Goal: Information Seeking & Learning: Learn about a topic

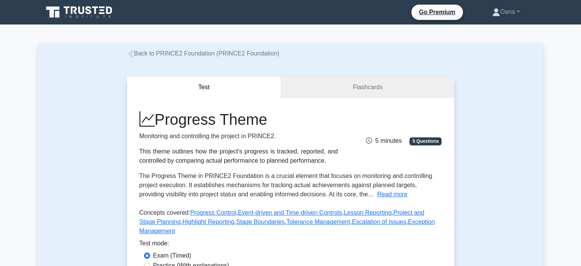
scroll to position [334, 0]
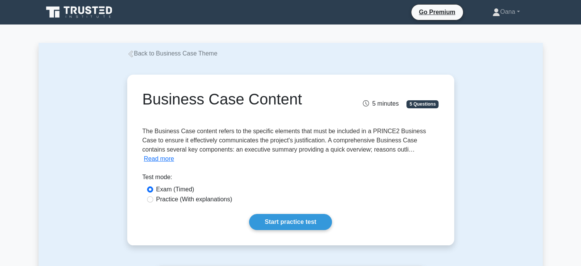
scroll to position [76, 0]
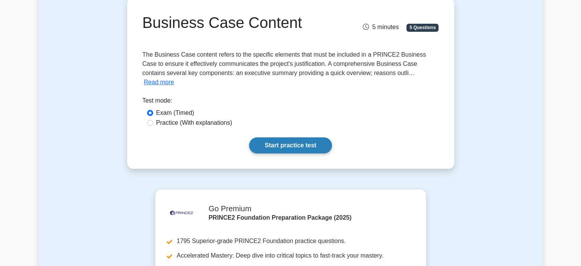
click at [294, 137] on link "Start practice test" at bounding box center [290, 145] width 83 height 16
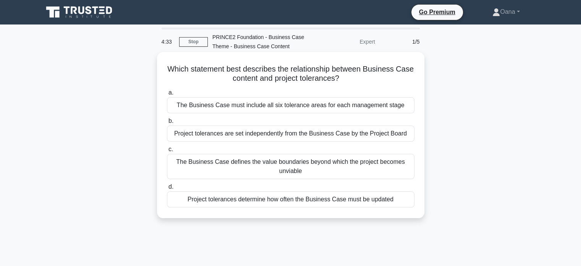
click at [301, 100] on div "The Business Case must include all six tolerance areas for each management stage" at bounding box center [291, 105] width 248 height 16
click at [167, 95] on input "a. The Business Case must include all six tolerance areas for each management s…" at bounding box center [167, 92] width 0 height 5
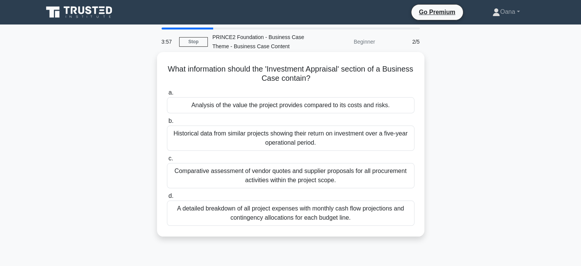
click at [327, 109] on div "Analysis of the value the project provides compared to its costs and risks." at bounding box center [291, 105] width 248 height 16
click at [167, 95] on input "a. Analysis of the value the project provides compared to its costs and risks." at bounding box center [167, 92] width 0 height 5
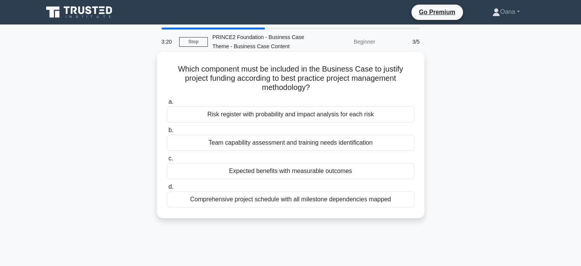
click at [333, 172] on div "Expected benefits with measurable outcomes" at bounding box center [291, 171] width 248 height 16
click at [167, 161] on input "c. Expected benefits with measurable outcomes" at bounding box center [167, 158] width 0 height 5
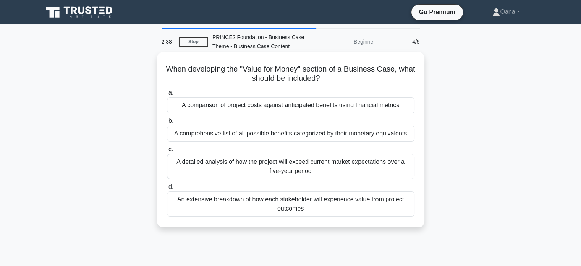
click at [358, 108] on div "A comparison of project costs against anticipated benefits using financial metr…" at bounding box center [291, 105] width 248 height 16
click at [167, 95] on input "a. A comparison of project costs against anticipated benefits using financial m…" at bounding box center [167, 92] width 0 height 5
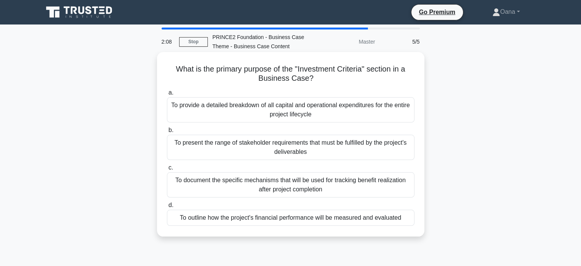
click at [303, 110] on div "To provide a detailed breakdown of all capital and operational expenditures for…" at bounding box center [291, 109] width 248 height 25
click at [167, 95] on input "a. To provide a detailed breakdown of all capital and operational expenditures …" at bounding box center [167, 92] width 0 height 5
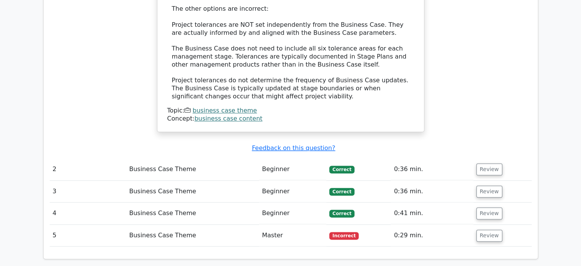
scroll to position [917, 0]
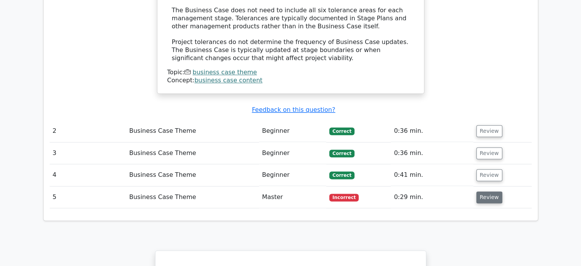
click at [488, 191] on button "Review" at bounding box center [489, 197] width 26 height 12
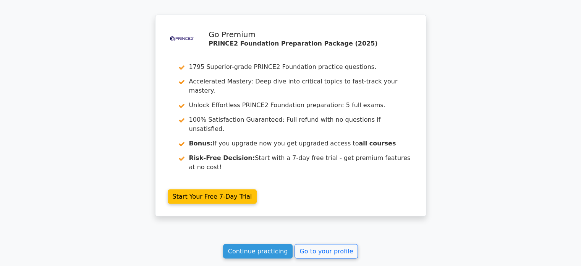
scroll to position [1559, 0]
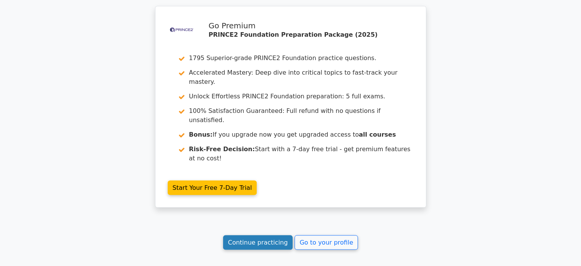
click at [249, 235] on link "Continue practicing" at bounding box center [258, 242] width 70 height 15
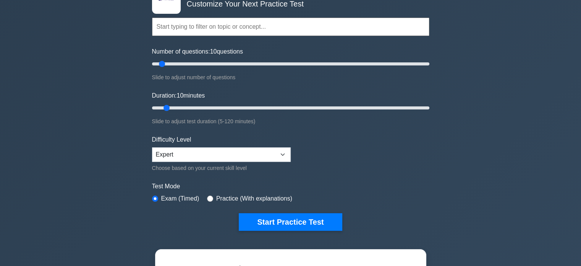
scroll to position [76, 0]
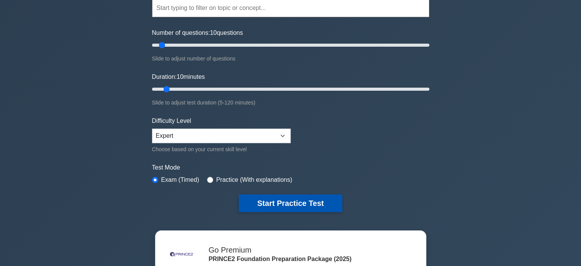
click at [307, 206] on button "Start Practice Test" at bounding box center [290, 203] width 103 height 18
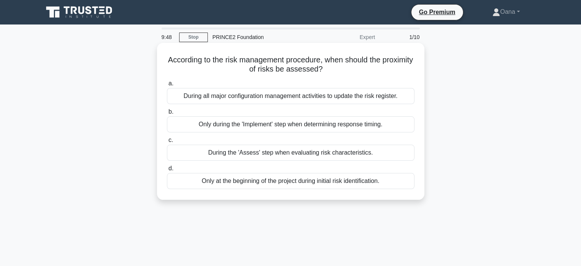
click at [304, 152] on div "During the 'Assess' step when evaluating risk characteristics." at bounding box center [291, 152] width 248 height 16
click at [167, 143] on input "c. During the 'Assess' step when evaluating risk characteristics." at bounding box center [167, 140] width 0 height 5
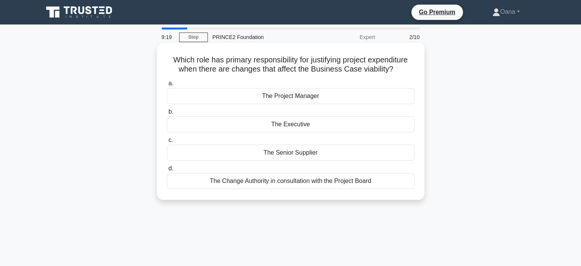
click at [322, 98] on div "The Project Manager" at bounding box center [291, 96] width 248 height 16
click at [167, 86] on input "a. The Project Manager" at bounding box center [167, 83] width 0 height 5
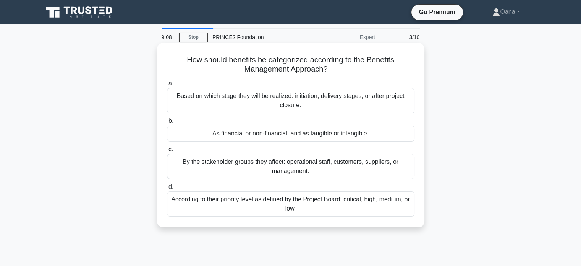
click at [313, 134] on div "As financial or non-financial, and as tangible or intangible." at bounding box center [291, 133] width 248 height 16
click at [167, 123] on input "b. As financial or non-financial, and as tangible or intangible." at bounding box center [167, 120] width 0 height 5
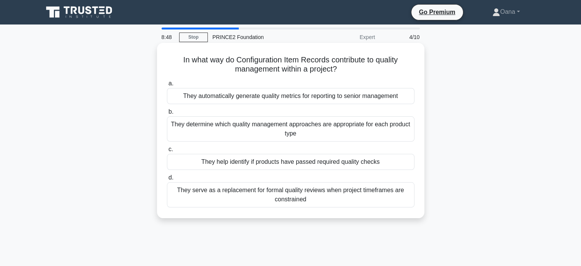
click at [345, 132] on div "They determine which quality management approaches are appropriate for each pro…" at bounding box center [291, 128] width 248 height 25
click at [167, 114] on input "b. They determine which quality management approaches are appropriate for each …" at bounding box center [167, 111] width 0 height 5
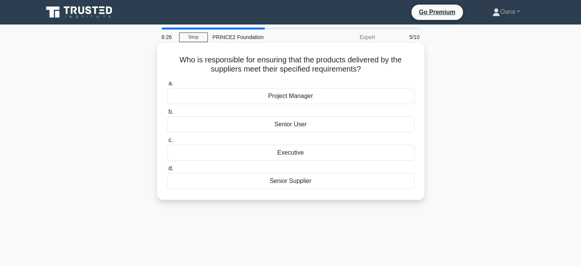
click at [290, 123] on div "Senior User" at bounding box center [291, 124] width 248 height 16
click at [167, 114] on input "b. Senior User" at bounding box center [167, 111] width 0 height 5
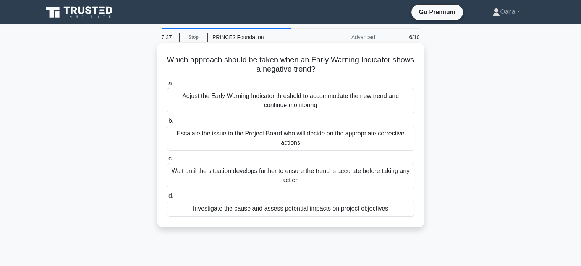
click at [297, 211] on div "Investigate the cause and assess potential impacts on project objectives" at bounding box center [291, 208] width 248 height 16
click at [167, 198] on input "d. Investigate the cause and assess potential impacts on project objectives" at bounding box center [167, 195] width 0 height 5
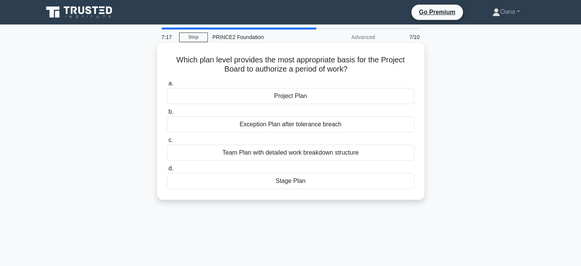
click at [308, 182] on div "Stage Plan" at bounding box center [291, 181] width 248 height 16
click at [167, 171] on input "d. Stage Plan" at bounding box center [167, 168] width 0 height 5
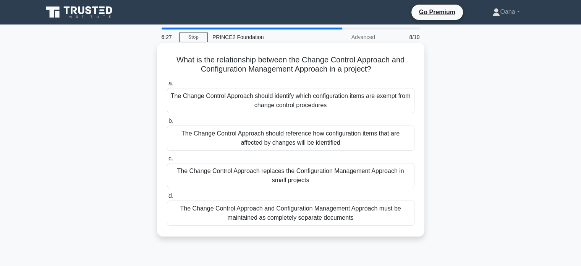
click at [275, 146] on div "The Change Control Approach should reference how configuration items that are a…" at bounding box center [291, 137] width 248 height 25
click at [167, 123] on input "b. The Change Control Approach should reference how configuration items that ar…" at bounding box center [167, 120] width 0 height 5
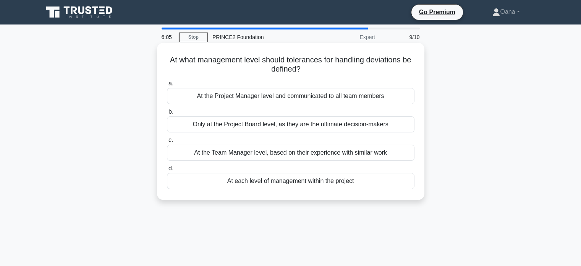
click at [275, 128] on div "Only at the Project Board level, as they are the ultimate decision-makers" at bounding box center [291, 124] width 248 height 16
click at [167, 114] on input "b. Only at the Project Board level, as they are the ultimate decision-makers" at bounding box center [167, 111] width 0 height 5
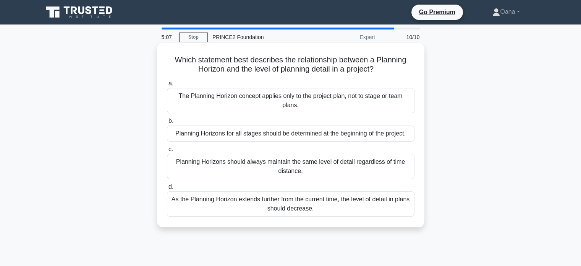
click at [310, 207] on div "As the Planning Horizon extends further from the current time, the level of det…" at bounding box center [291, 203] width 248 height 25
click at [167, 189] on input "d. As the Planning Horizon extends further from the current time, the level of …" at bounding box center [167, 186] width 0 height 5
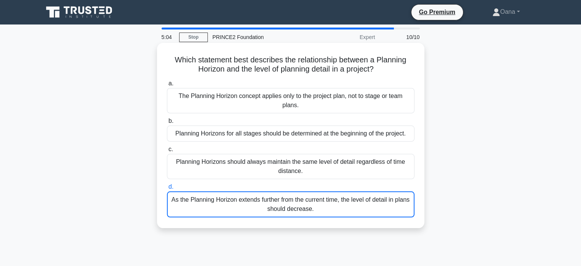
scroll to position [0, 0]
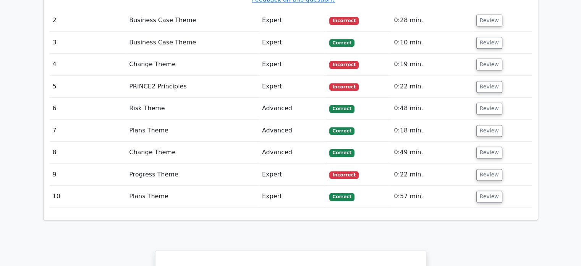
scroll to position [1032, 0]
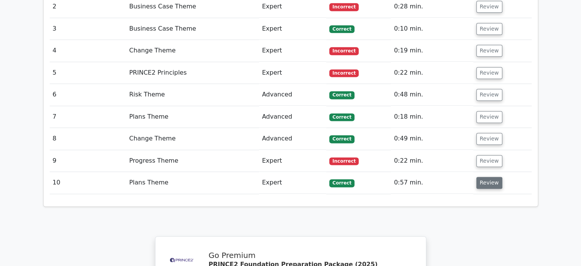
click at [489, 177] on button "Review" at bounding box center [489, 183] width 26 height 12
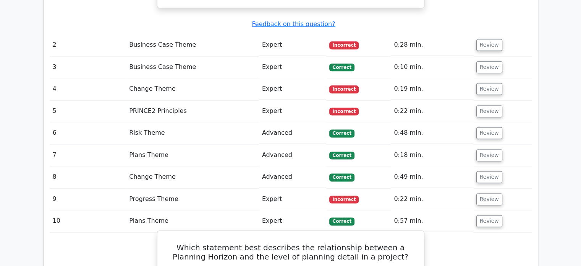
scroll to position [955, 0]
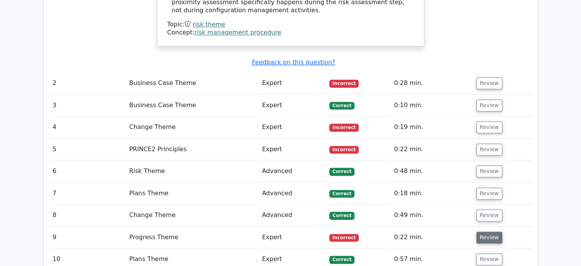
click at [487, 231] on button "Review" at bounding box center [489, 237] width 26 height 12
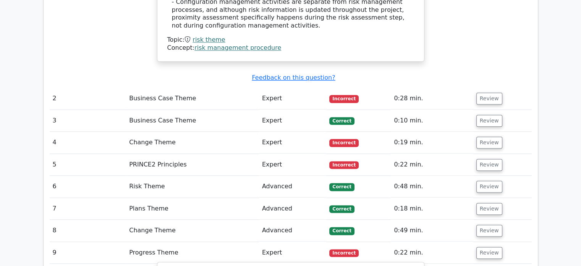
scroll to position [917, 0]
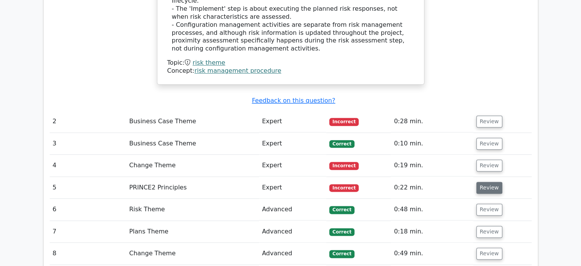
click at [495, 181] on button "Review" at bounding box center [489, 187] width 26 height 12
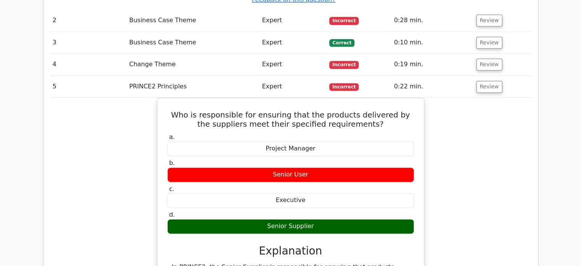
scroll to position [1032, 0]
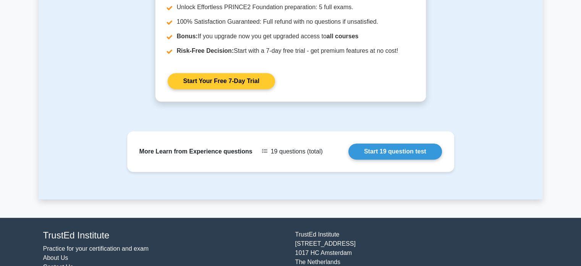
scroll to position [344, 0]
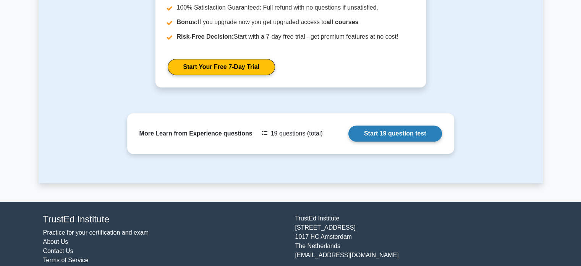
click at [366, 133] on link "Start 19 question test" at bounding box center [395, 133] width 94 height 16
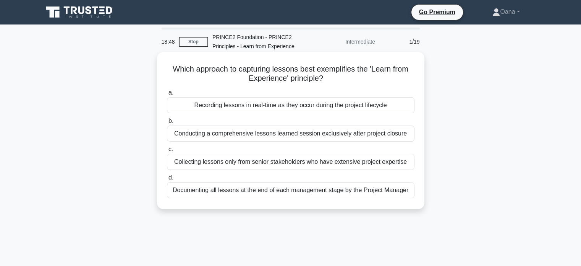
click at [240, 107] on div "Recording lessons in real-time as they occur during the project lifecycle" at bounding box center [291, 105] width 248 height 16
click at [167, 95] on input "a. Recording lessons in real-time as they occur during the project lifecycle" at bounding box center [167, 92] width 0 height 5
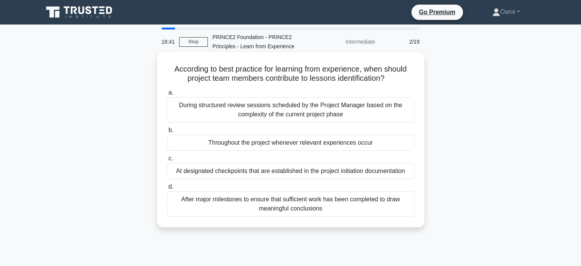
click at [342, 146] on div "Throughout the project whenever relevant experiences occur" at bounding box center [291, 142] width 248 height 16
click at [167, 133] on input "b. Throughout the project whenever relevant experiences occur" at bounding box center [167, 130] width 0 height 5
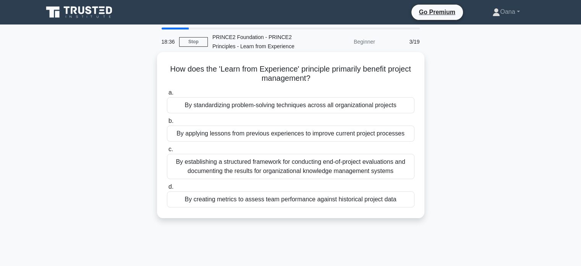
click at [321, 134] on div "By applying lessons from previous experiences to improve current project proces…" at bounding box center [291, 133] width 248 height 16
click at [167, 123] on input "b. By applying lessons from previous experiences to improve current project pro…" at bounding box center [167, 120] width 0 height 5
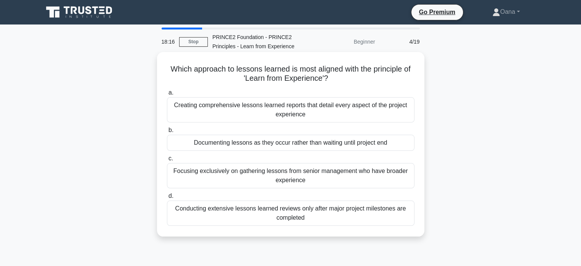
click at [318, 147] on div "Documenting lessons as they occur rather than waiting until project end" at bounding box center [291, 142] width 248 height 16
click at [167, 133] on input "b. Documenting lessons as they occur rather than waiting until project end" at bounding box center [167, 130] width 0 height 5
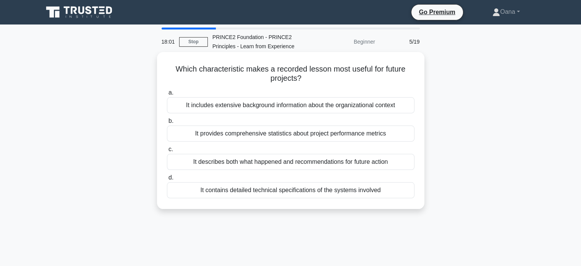
click at [309, 162] on div "It describes both what happened and recommendations for future action" at bounding box center [291, 162] width 248 height 16
click at [167, 152] on input "c. It describes both what happened and recommendations for future action" at bounding box center [167, 149] width 0 height 5
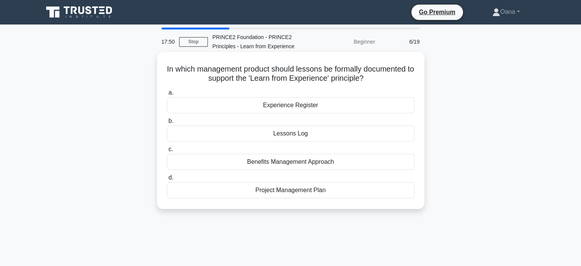
click at [322, 136] on div "Lessons Log" at bounding box center [291, 133] width 248 height 16
click at [167, 123] on input "b. Lessons Log" at bounding box center [167, 120] width 0 height 5
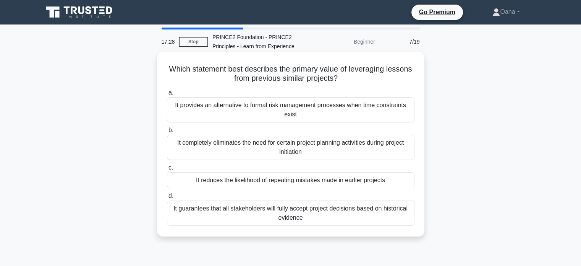
click at [286, 183] on div "It reduces the likelihood of repeating mistakes made in earlier projects" at bounding box center [291, 180] width 248 height 16
click at [167, 170] on input "c. It reduces the likelihood of repeating mistakes made in earlier projects" at bounding box center [167, 167] width 0 height 5
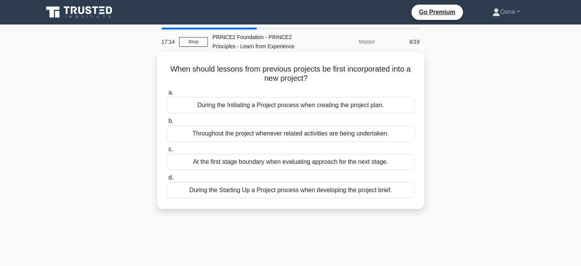
click at [293, 192] on div "During the Starting Up a Project process when developing the project brief." at bounding box center [291, 190] width 248 height 16
click at [167, 180] on input "d. During the Starting Up a Project process when developing the project brief." at bounding box center [167, 177] width 0 height 5
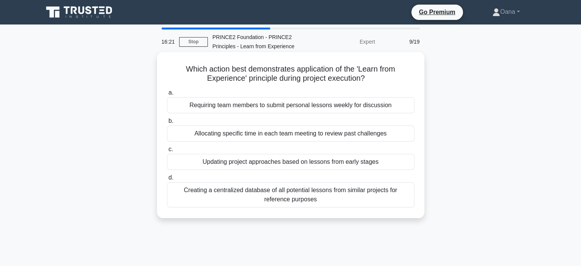
click at [284, 195] on div "Creating a centralized database of all potential lessons from similar projects …" at bounding box center [291, 194] width 248 height 25
click at [167, 180] on input "d. Creating a centralized database of all potential lessons from similar projec…" at bounding box center [167, 177] width 0 height 5
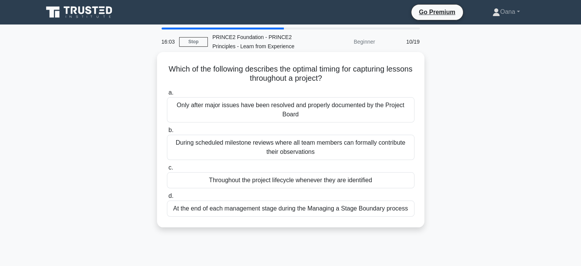
click at [283, 183] on div "Throughout the project lifecycle whenever they are identified" at bounding box center [291, 180] width 248 height 16
click at [167, 170] on input "c. Throughout the project lifecycle whenever they are identified" at bounding box center [167, 167] width 0 height 5
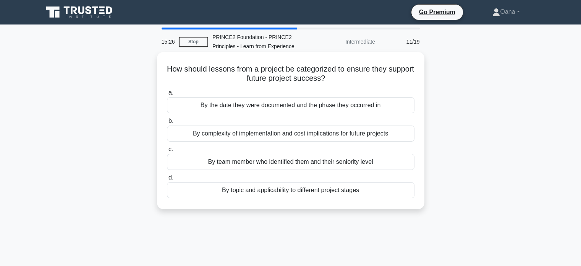
click at [318, 194] on div "By topic and applicability to different project stages" at bounding box center [291, 190] width 248 height 16
click at [167, 180] on input "d. By topic and applicability to different project stages" at bounding box center [167, 177] width 0 height 5
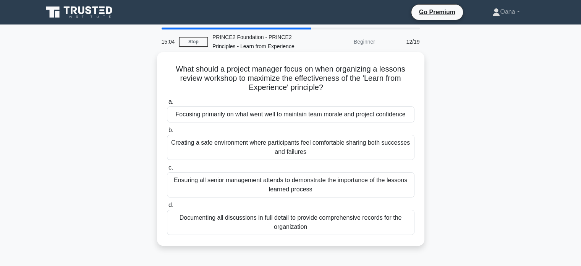
click at [304, 148] on div "Creating a safe environment where participants feel comfortable sharing both su…" at bounding box center [291, 146] width 248 height 25
click at [167, 133] on input "b. Creating a safe environment where participants feel comfortable sharing both…" at bounding box center [167, 130] width 0 height 5
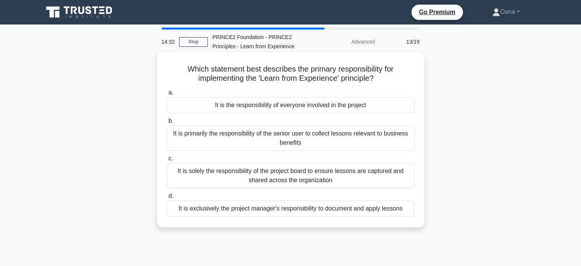
click at [290, 107] on div "It is the responsibility of everyone involved in the project" at bounding box center [291, 105] width 248 height 16
click at [167, 95] on input "a. It is the responsibility of everyone involved in the project" at bounding box center [167, 92] width 0 height 5
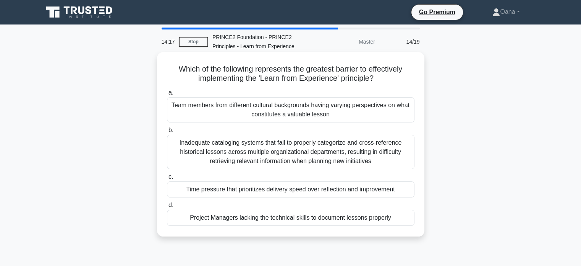
click at [264, 152] on div "Inadequate cataloging systems that fail to properly categorize and cross-refere…" at bounding box center [291, 151] width 248 height 34
click at [167, 133] on input "b. Inadequate cataloging systems that fail to properly categorize and cross-ref…" at bounding box center [167, 130] width 0 height 5
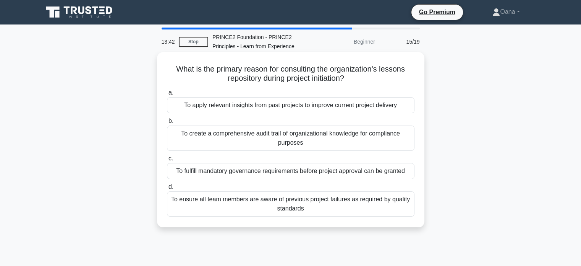
click at [262, 105] on div "To apply relevant insights from past projects to improve current project delive…" at bounding box center [291, 105] width 248 height 16
click at [167, 95] on input "a. To apply relevant insights from past projects to improve current project del…" at bounding box center [167, 92] width 0 height 5
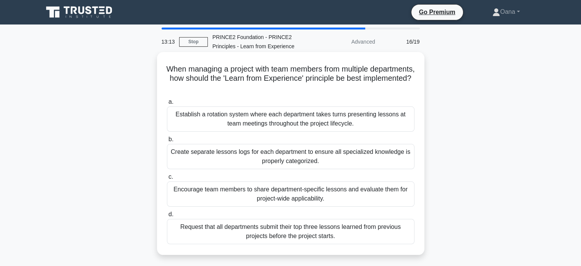
click at [306, 126] on div "Establish a rotation system where each department takes turns presenting lesson…" at bounding box center [291, 118] width 248 height 25
click at [167, 104] on input "a. Establish a rotation system where each department takes turns presenting les…" at bounding box center [167, 101] width 0 height 5
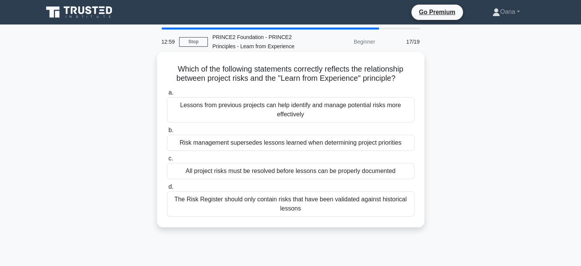
click at [330, 107] on div "Lessons from previous projects can help identify and manage potential risks mor…" at bounding box center [291, 109] width 248 height 25
click at [167, 95] on input "a. Lessons from previous projects can help identify and manage potential risks …" at bounding box center [167, 92] width 0 height 5
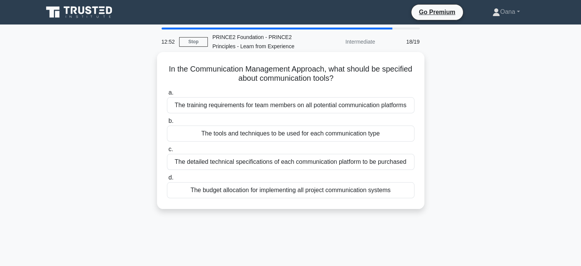
click at [312, 133] on div "The tools and techniques to be used for each communication type" at bounding box center [291, 133] width 248 height 16
click at [167, 123] on input "b. The tools and techniques to be used for each communication type" at bounding box center [167, 120] width 0 height 5
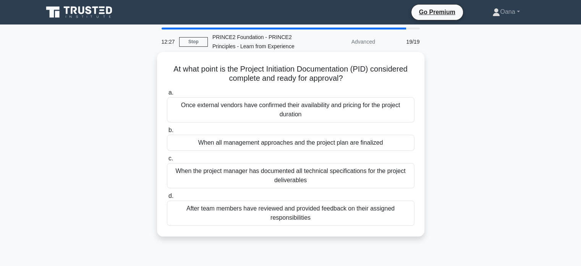
click at [307, 149] on div "When all management approaches and the project plan are finalized" at bounding box center [291, 142] width 248 height 16
click at [167, 133] on input "b. When all management approaches and the project plan are finalized" at bounding box center [167, 130] width 0 height 5
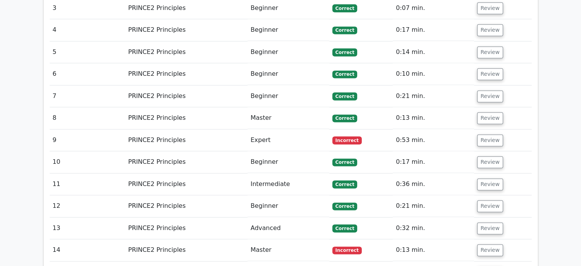
scroll to position [1146, 0]
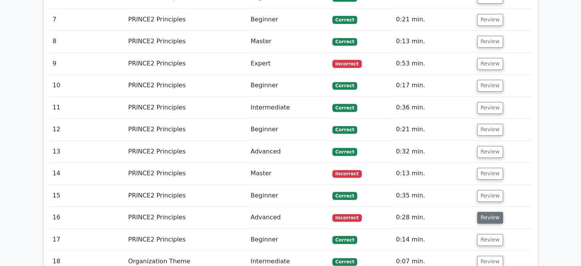
click at [487, 211] on button "Review" at bounding box center [490, 217] width 26 height 12
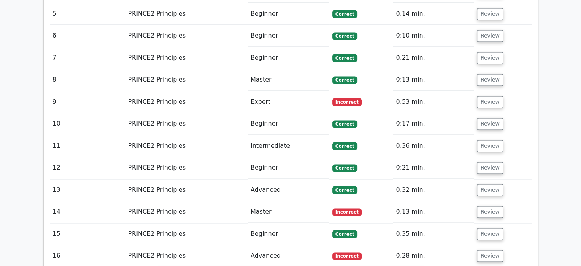
scroll to position [1108, 0]
click at [484, 206] on button "Review" at bounding box center [490, 212] width 26 height 12
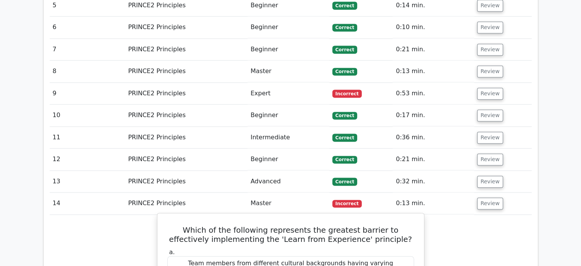
scroll to position [1070, 0]
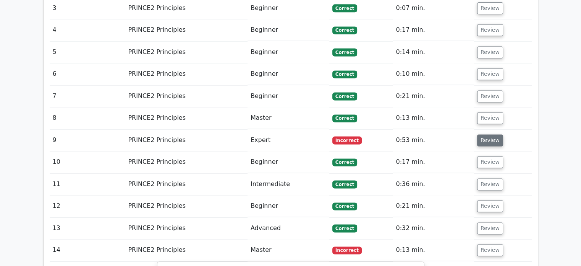
click at [491, 134] on button "Review" at bounding box center [490, 140] width 26 height 12
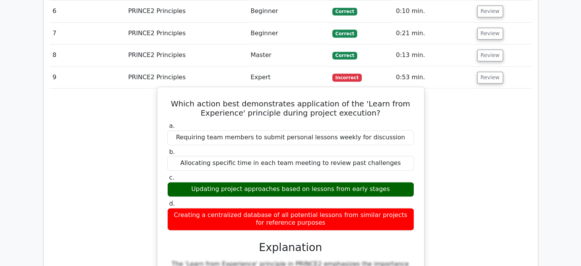
scroll to position [1146, 0]
